Goal: Information Seeking & Learning: Learn about a topic

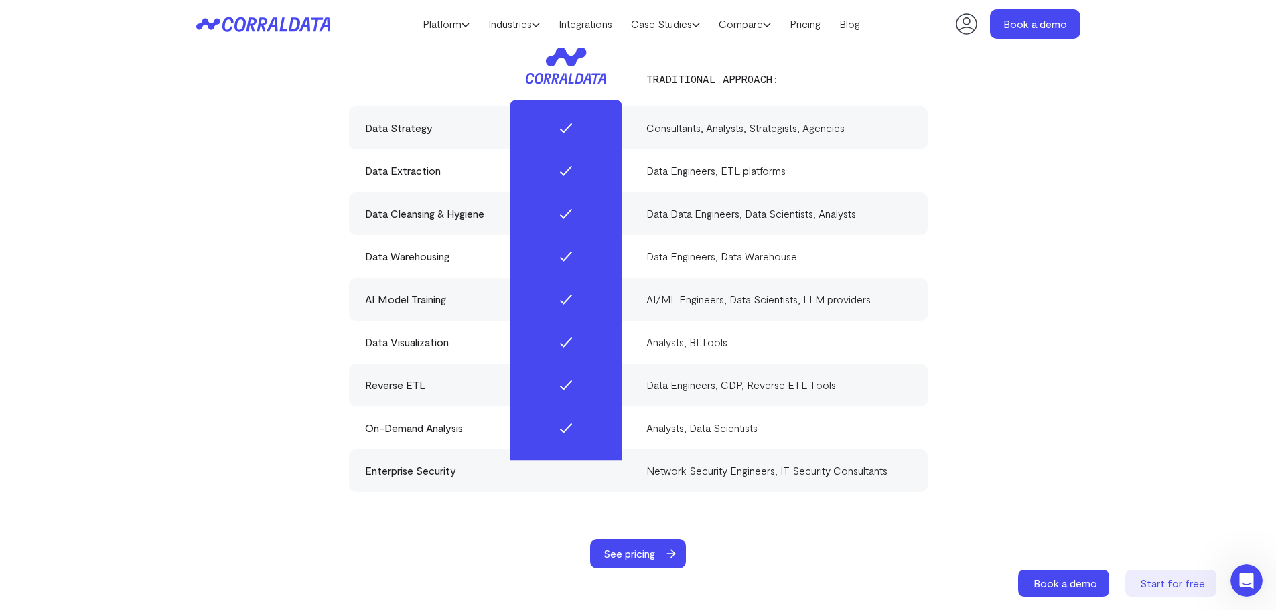
scroll to position [4057, 0]
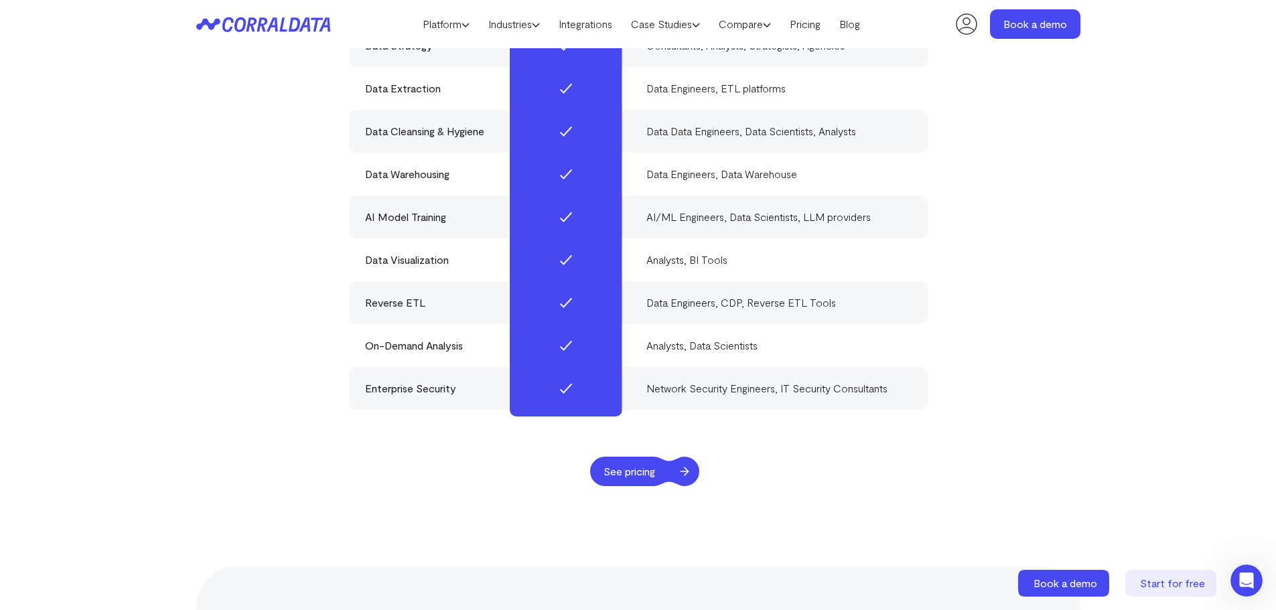
click at [644, 457] on span "See pricing" at bounding box center [629, 471] width 78 height 29
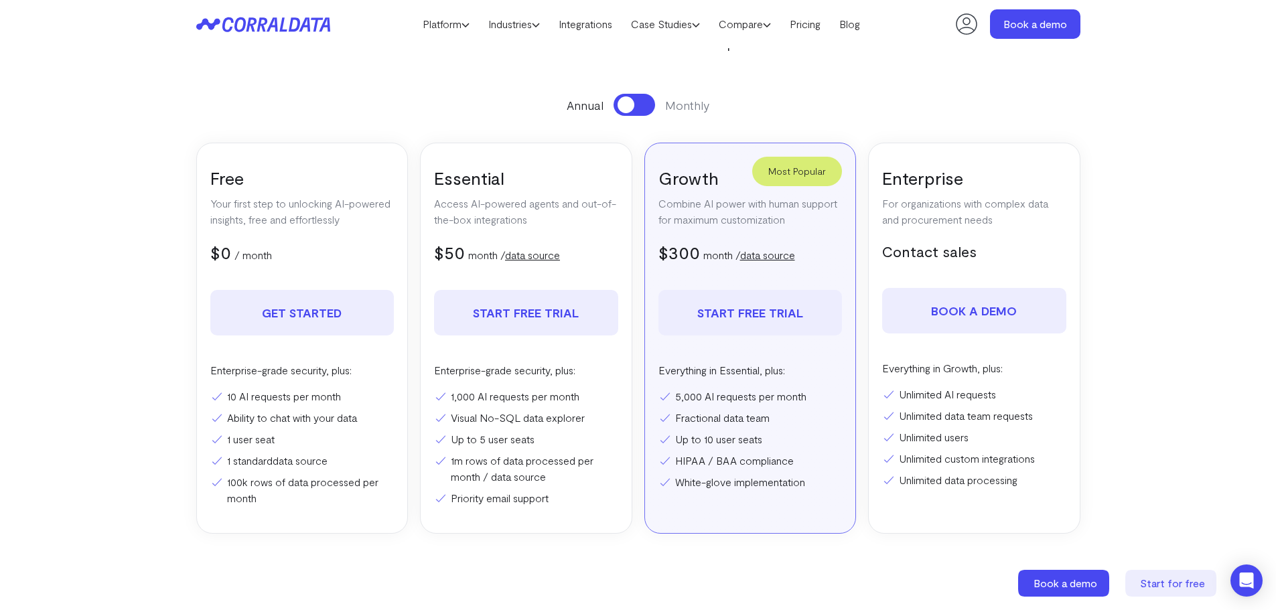
scroll to position [106, 0]
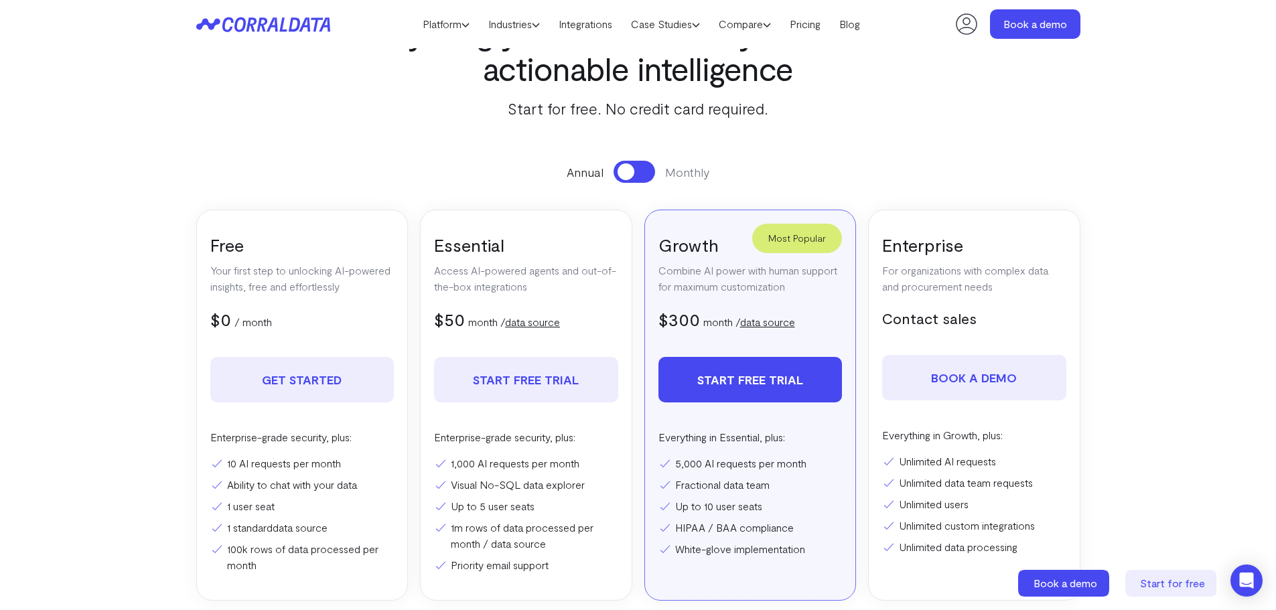
click at [1061, 50] on section "Pricing Everything you need to turn your data into actionable intelligence Star…" at bounding box center [638, 312] width 964 height 686
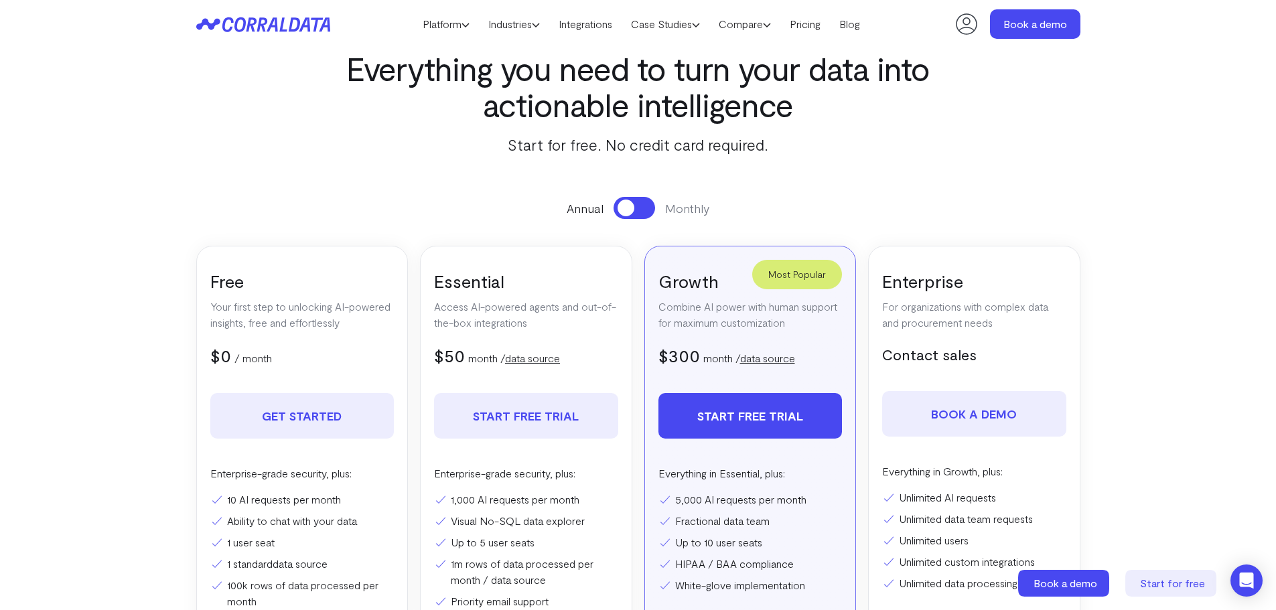
scroll to position [39, 0]
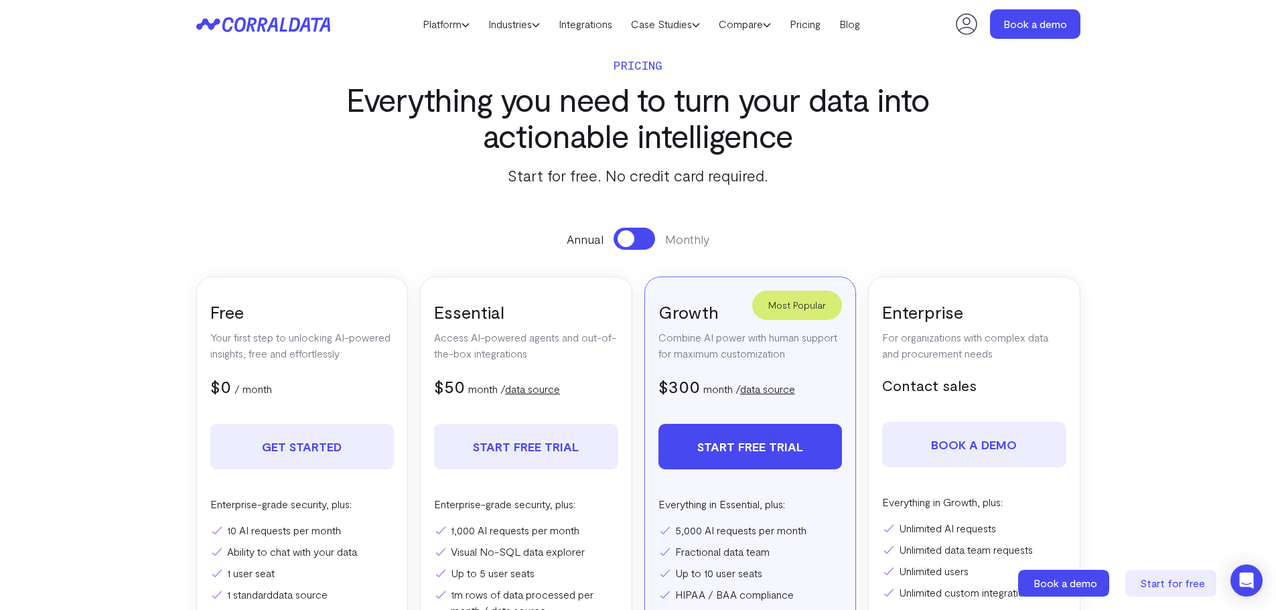
click at [672, 102] on h3 "Everything you need to turn your data into actionable intelligence" at bounding box center [638, 117] width 624 height 72
drag, startPoint x: 621, startPoint y: 243, endPoint x: 629, endPoint y: 248, distance: 10.2
click at [625, 246] on span at bounding box center [625, 238] width 17 height 17
click at [631, 244] on button at bounding box center [634, 239] width 42 height 22
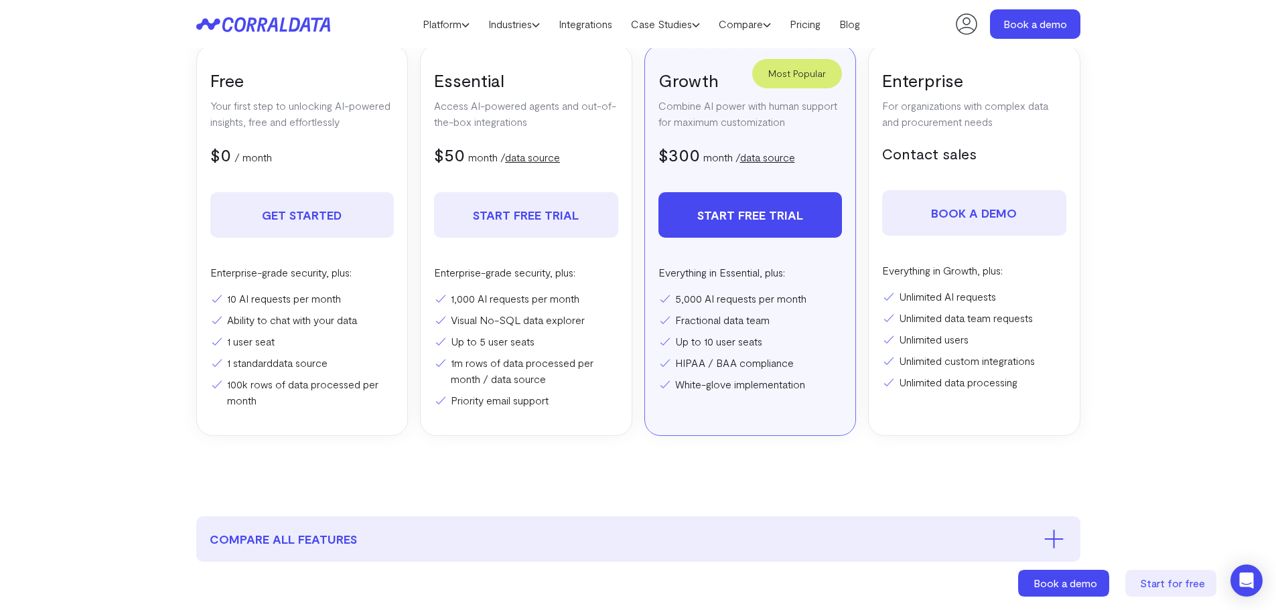
scroll to position [307, 0]
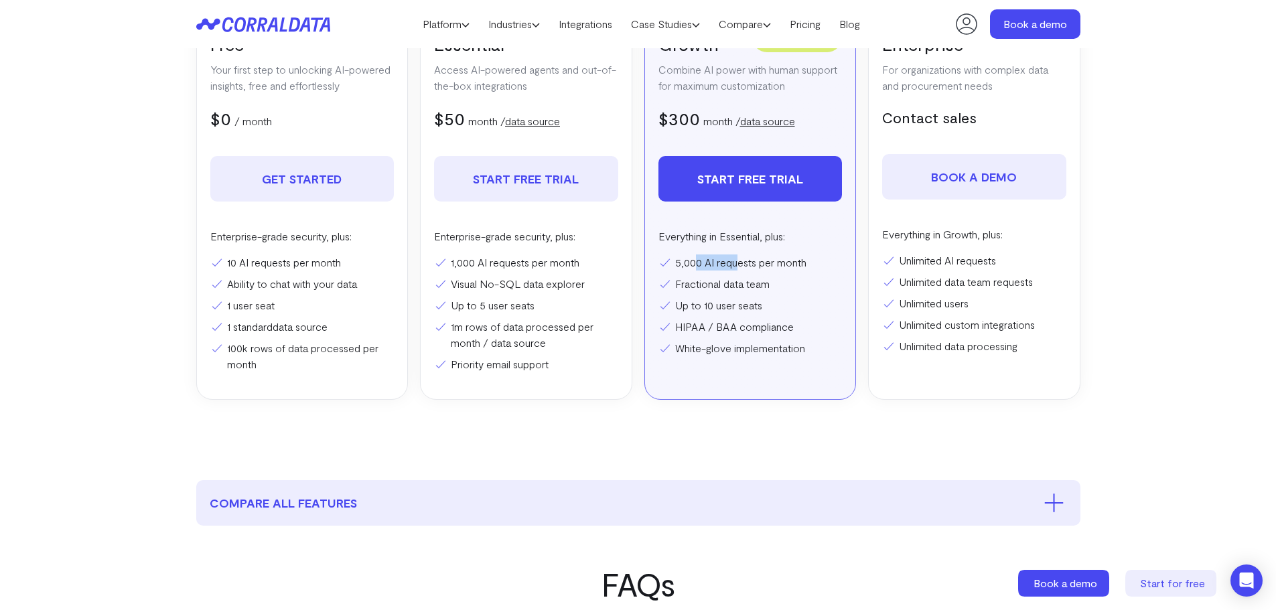
drag, startPoint x: 696, startPoint y: 267, endPoint x: 743, endPoint y: 271, distance: 46.4
click at [742, 270] on li "5,000 AI requests per month" at bounding box center [750, 262] width 184 height 16
drag, startPoint x: 687, startPoint y: 289, endPoint x: 786, endPoint y: 291, distance: 98.5
click at [786, 291] on li "Fractional data team" at bounding box center [750, 284] width 184 height 16
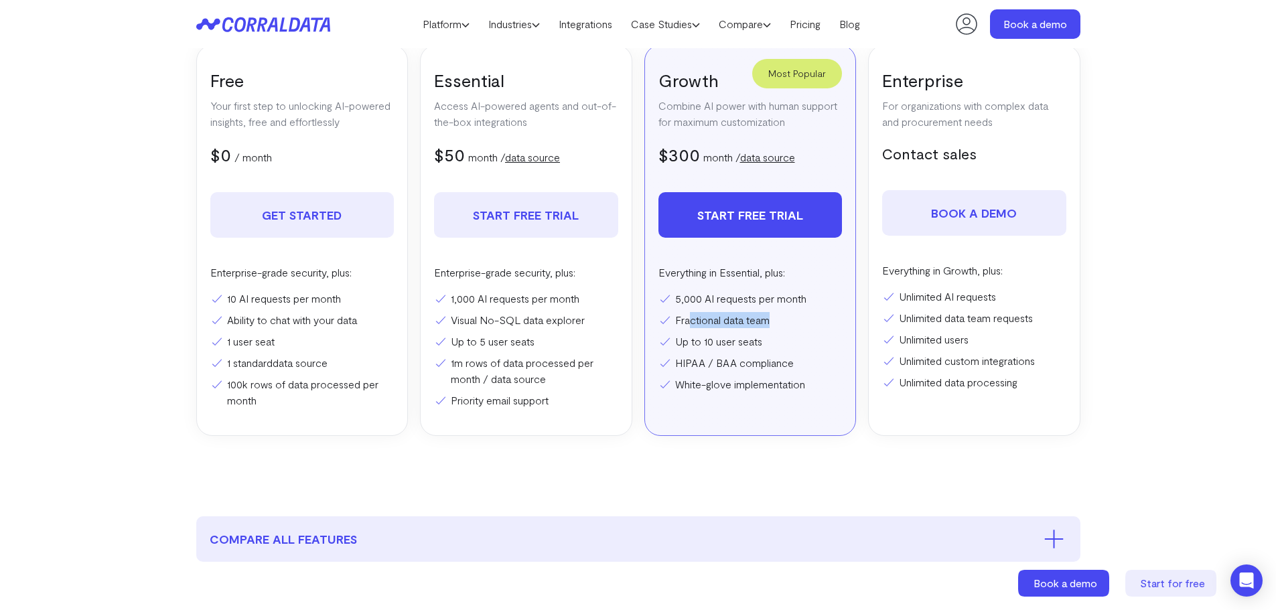
scroll to position [173, 0]
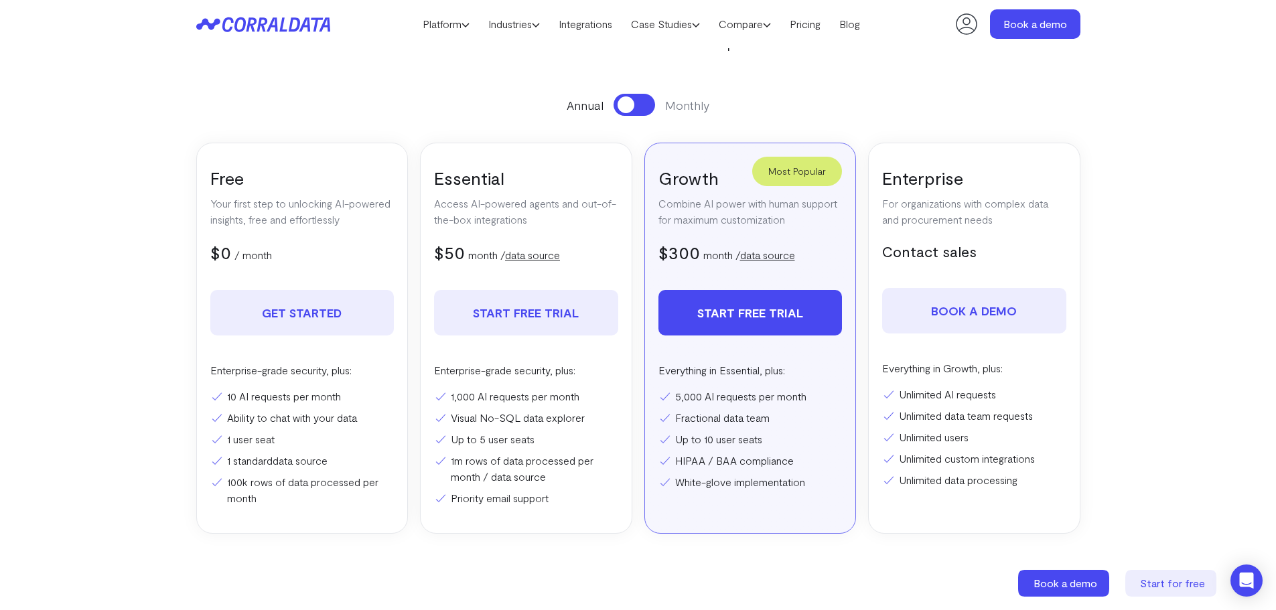
click at [776, 239] on div "Most Popular Growth Combine AI power with human support for maximum customizati…" at bounding box center [750, 338] width 212 height 391
click at [773, 255] on link "data source" at bounding box center [767, 254] width 55 height 13
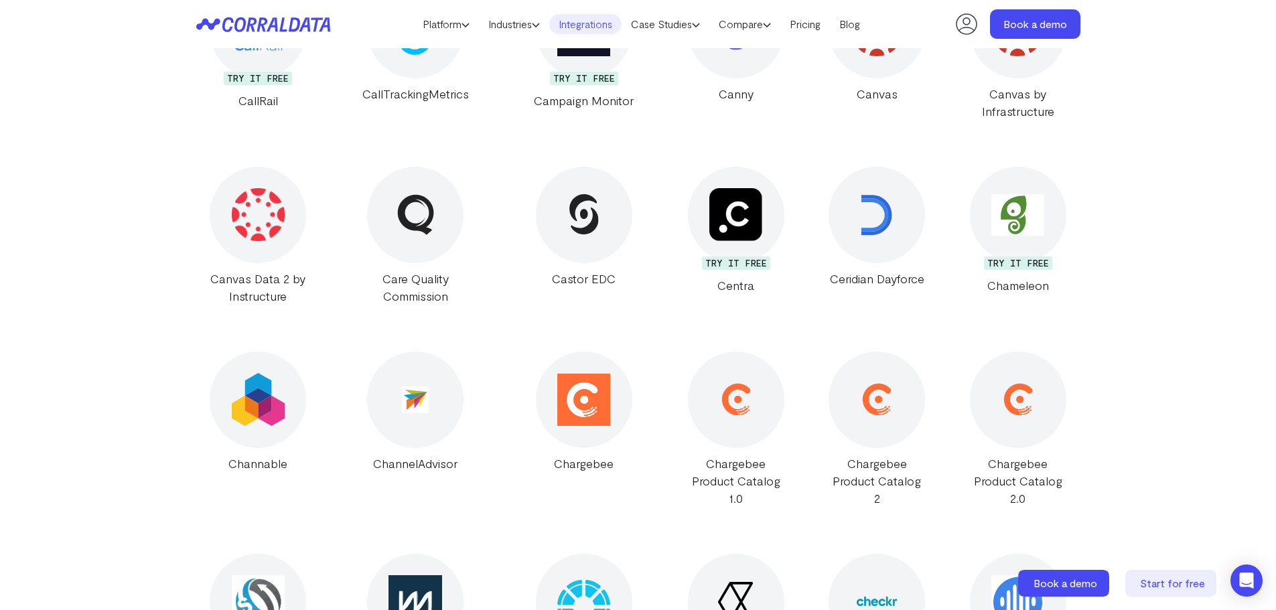
scroll to position [3856, 0]
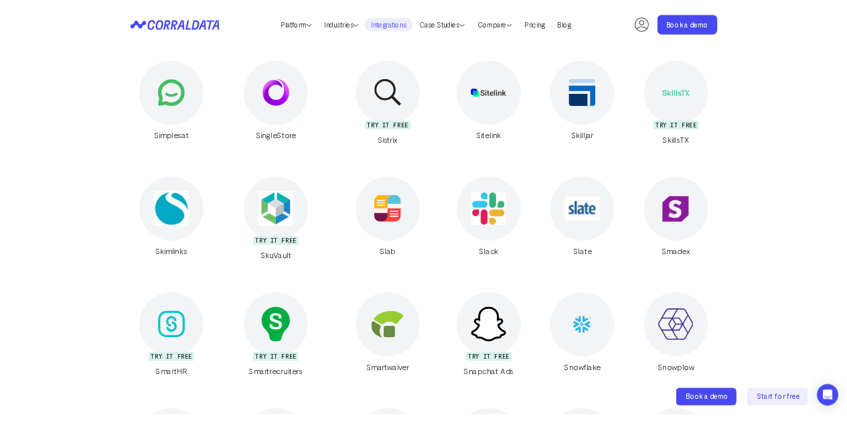
scroll to position [21431, 0]
